Goal: Task Accomplishment & Management: Use online tool/utility

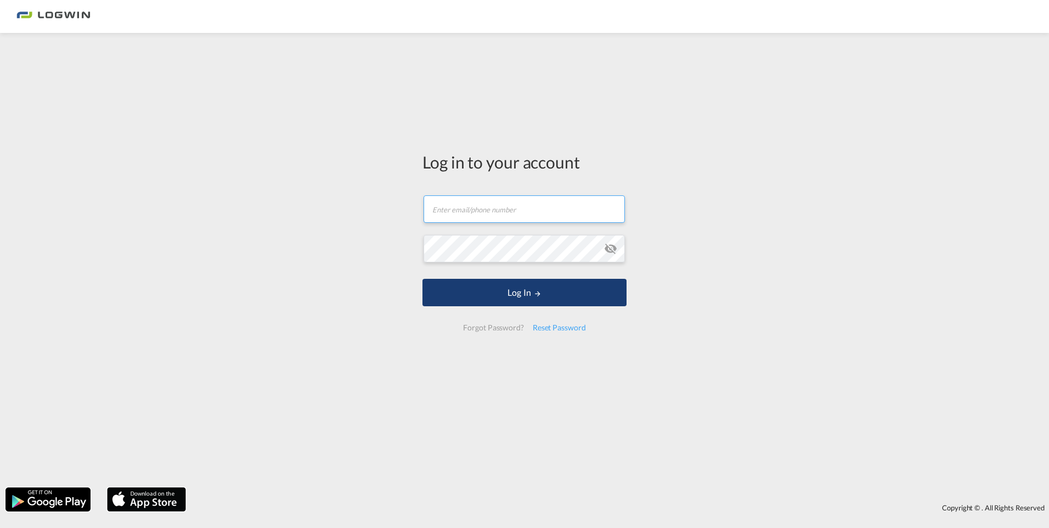
type input "[PERSON_NAME][EMAIL_ADDRESS][PERSON_NAME][DOMAIN_NAME]"
click at [514, 291] on button "Log In" at bounding box center [525, 292] width 204 height 27
